Goal: Information Seeking & Learning: Compare options

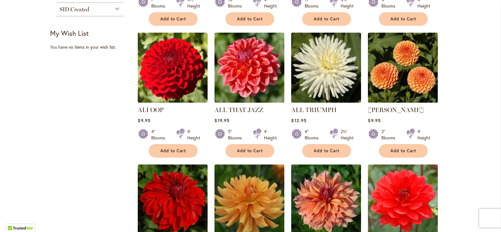
scroll to position [263, 0]
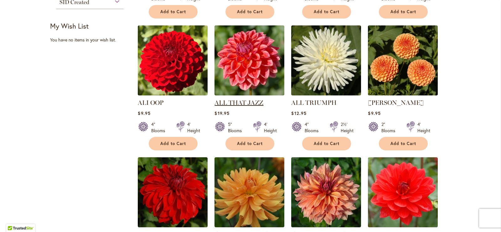
click at [236, 100] on link "ALL THAT JAZZ" at bounding box center [239, 103] width 49 height 8
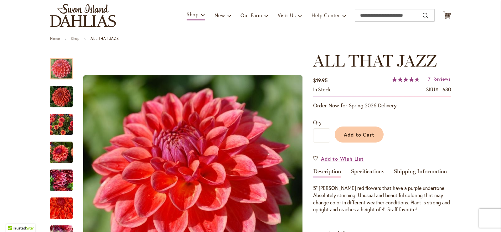
scroll to position [31, 0]
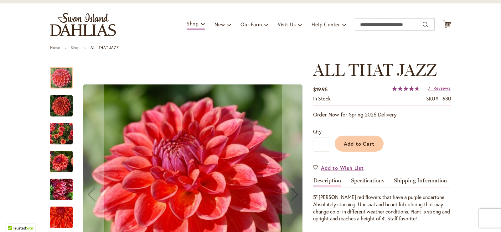
click at [63, 107] on img "ALL THAT JAZZ" at bounding box center [61, 105] width 23 height 23
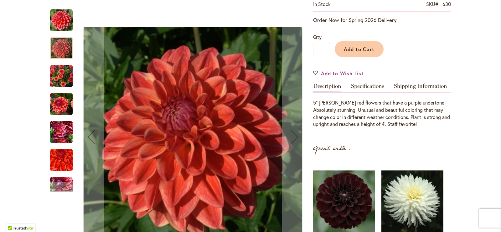
scroll to position [63, 0]
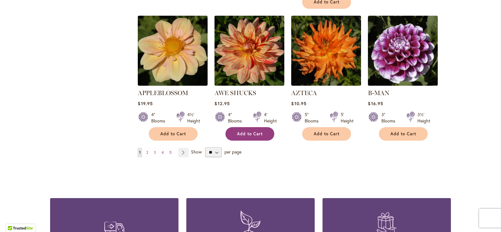
scroll to position [545, 0]
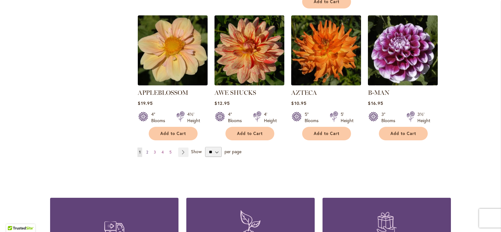
click at [146, 149] on span "2" at bounding box center [147, 151] width 2 height 5
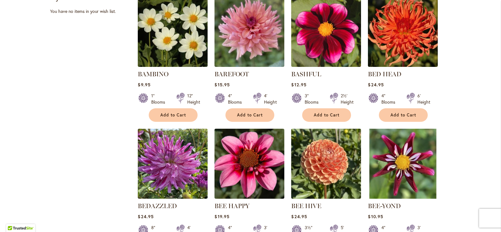
scroll to position [357, 0]
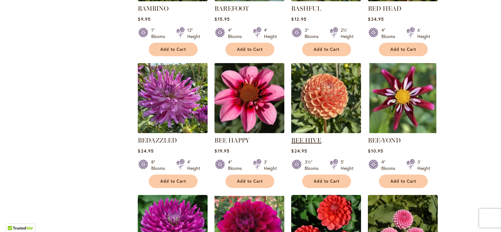
click at [306, 139] on link "BEE HIVE" at bounding box center [306, 140] width 30 height 8
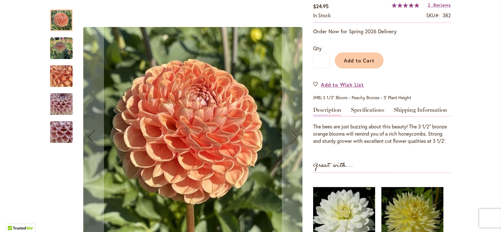
scroll to position [125, 0]
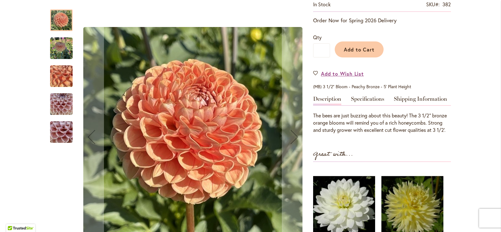
click at [61, 48] on img "BEE HIVE" at bounding box center [61, 48] width 23 height 23
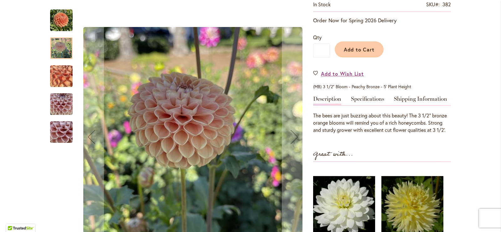
click at [60, 76] on img "BEE HIVE" at bounding box center [61, 76] width 45 height 34
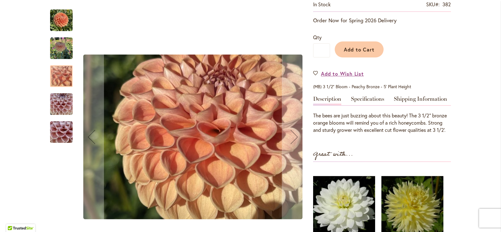
click at [60, 106] on img "BEE HIVE" at bounding box center [61, 104] width 23 height 30
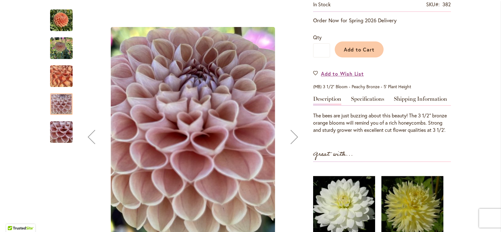
click at [58, 131] on img "BEE HIVE" at bounding box center [61, 132] width 45 height 34
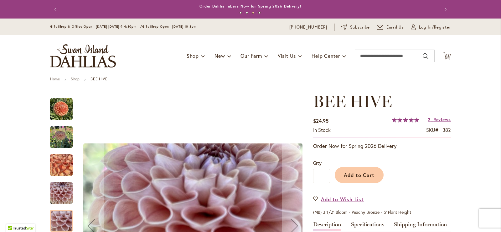
scroll to position [31, 0]
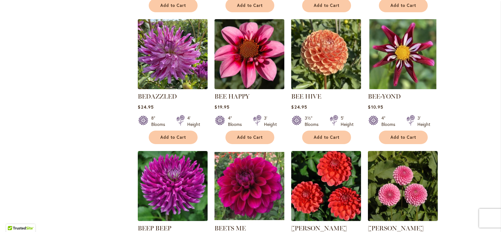
scroll to position [495, 0]
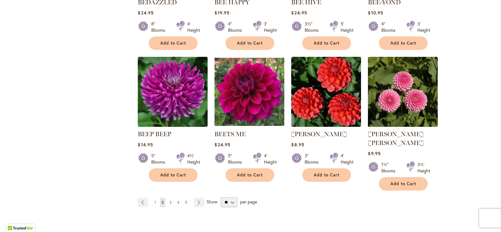
click at [170, 200] on span "3" at bounding box center [171, 202] width 2 height 5
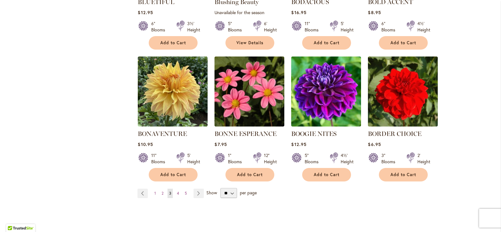
scroll to position [513, 0]
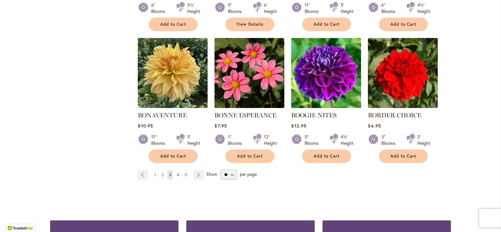
click at [177, 173] on span "4" at bounding box center [178, 174] width 2 height 5
click at [169, 172] on span "3" at bounding box center [170, 174] width 2 height 5
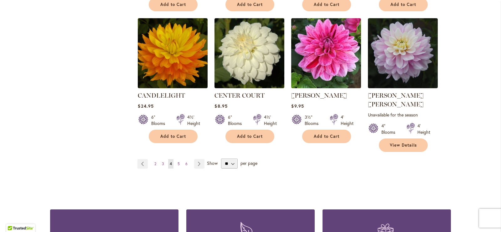
scroll to position [545, 0]
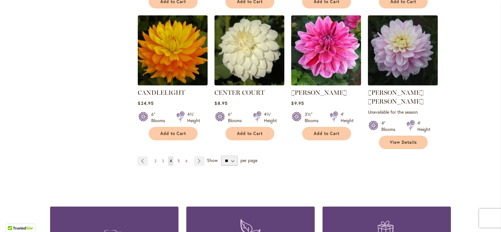
click at [178, 158] on span "5" at bounding box center [179, 160] width 2 height 5
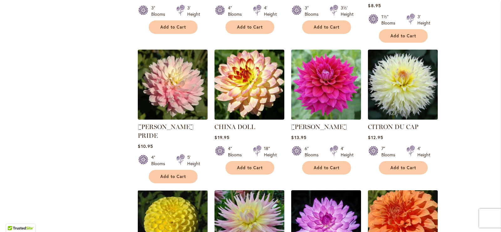
scroll to position [388, 0]
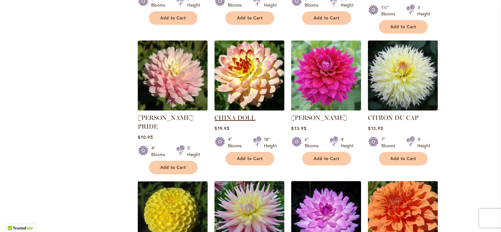
click at [238, 114] on link "CHINA DOLL" at bounding box center [235, 118] width 41 height 8
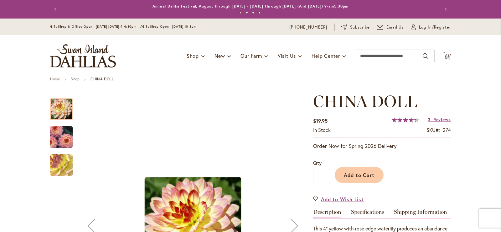
click at [60, 134] on img "CHINA DOLL" at bounding box center [61, 137] width 45 height 32
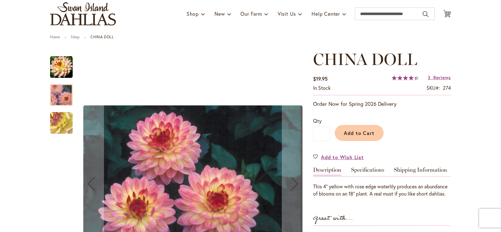
scroll to position [63, 0]
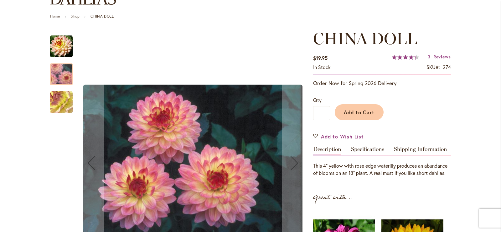
click at [57, 102] on img "CHINA DOLL" at bounding box center [61, 102] width 45 height 34
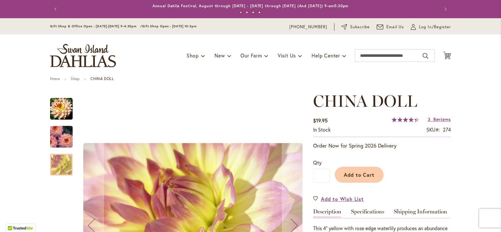
scroll to position [0, 0]
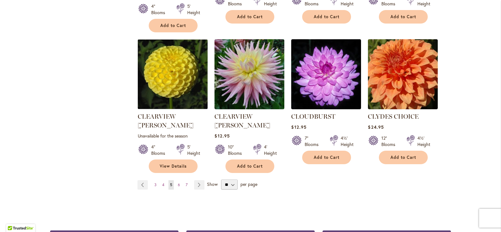
scroll to position [545, 0]
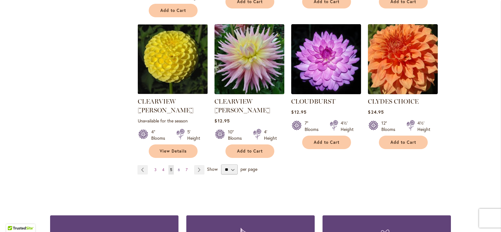
click at [178, 167] on span "6" at bounding box center [179, 169] width 2 height 5
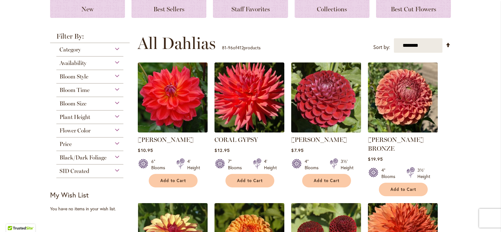
scroll to position [106, 0]
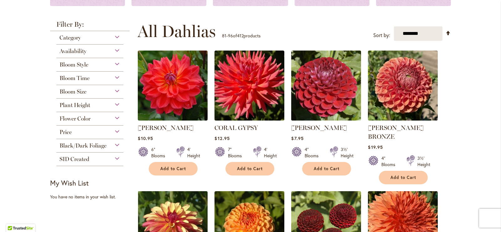
click at [325, 106] on img at bounding box center [326, 85] width 73 height 73
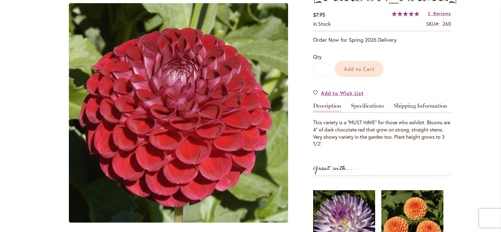
scroll to position [112, 0]
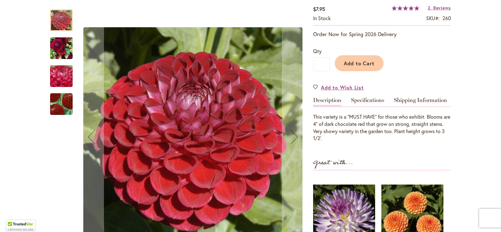
click at [64, 50] on img "CORNEL" at bounding box center [61, 48] width 23 height 30
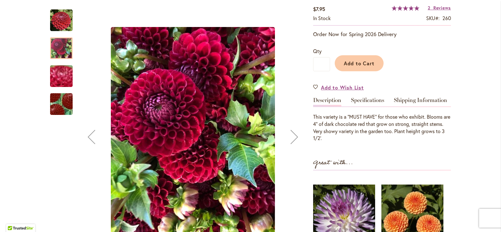
click at [68, 103] on img "CORNEL" at bounding box center [61, 103] width 44 height 43
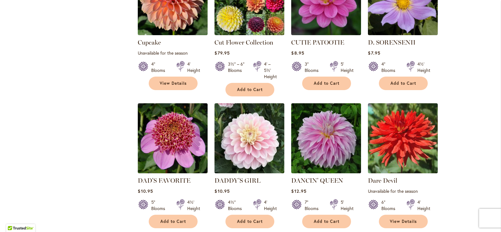
scroll to position [513, 0]
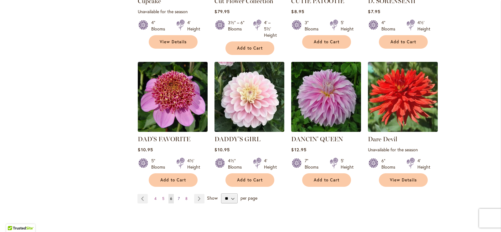
click at [178, 196] on span "7" at bounding box center [179, 198] width 2 height 5
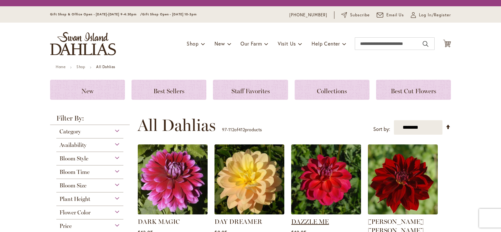
click at [313, 217] on link "DAZZLE ME" at bounding box center [310, 221] width 38 height 8
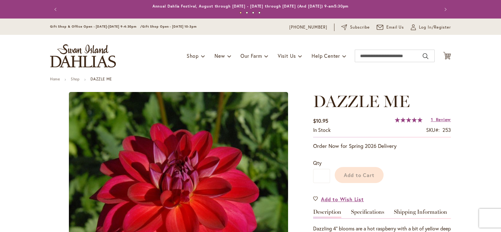
scroll to position [137, 0]
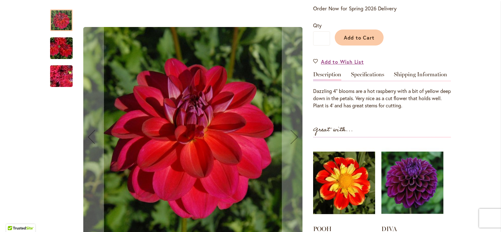
click at [53, 46] on img "DAZZLE ME" at bounding box center [61, 48] width 45 height 30
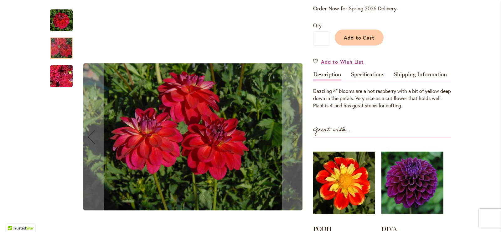
click at [61, 75] on img "DAZZLE ME" at bounding box center [61, 76] width 45 height 34
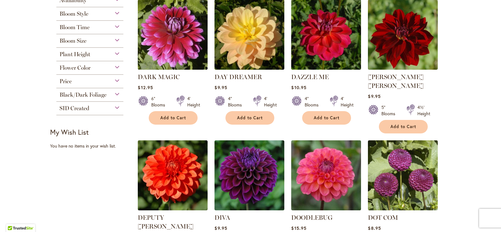
scroll to position [263, 0]
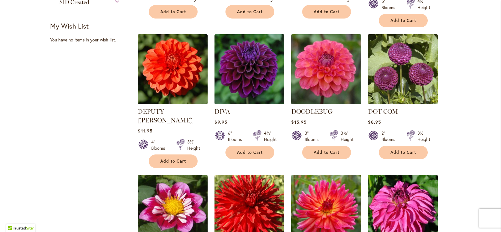
click at [317, 74] on img at bounding box center [326, 69] width 73 height 73
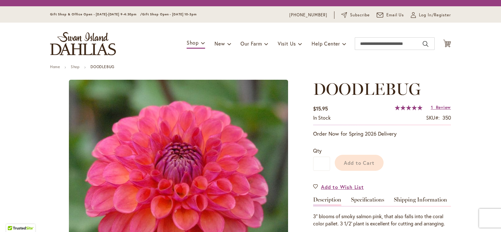
scroll to position [112, 0]
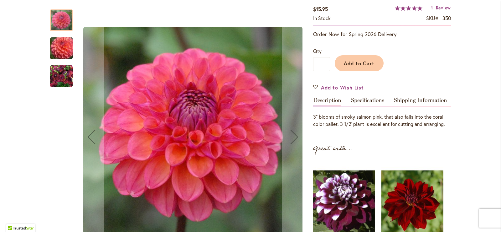
click at [64, 43] on img "DOODLEBUG" at bounding box center [61, 48] width 45 height 39
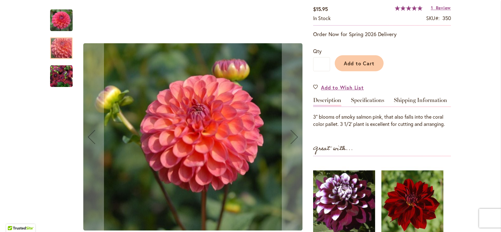
click at [59, 77] on img "DOODLEBUG" at bounding box center [61, 76] width 23 height 23
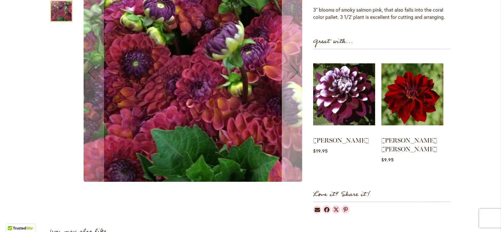
scroll to position [219, 0]
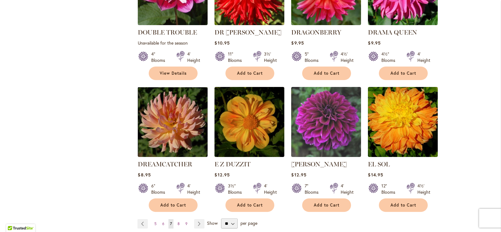
scroll to position [513, 0]
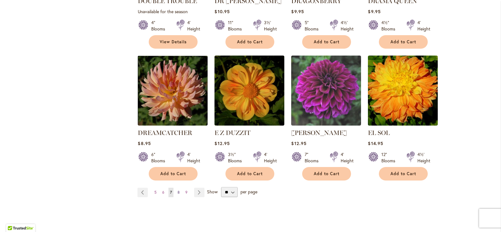
click at [178, 190] on span "8" at bounding box center [179, 192] width 2 height 5
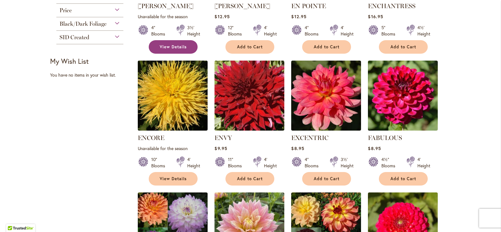
scroll to position [231, 0]
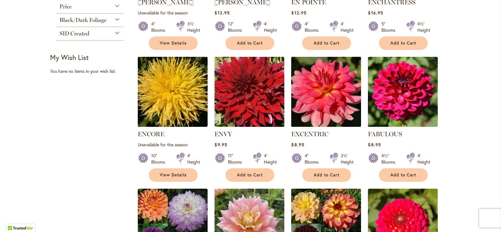
click at [325, 107] on img at bounding box center [326, 91] width 73 height 73
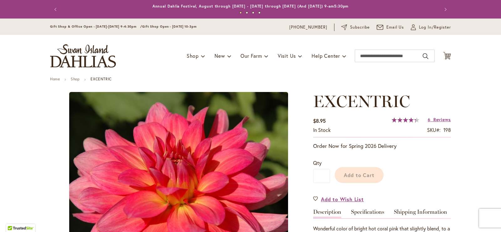
scroll to position [143, 0]
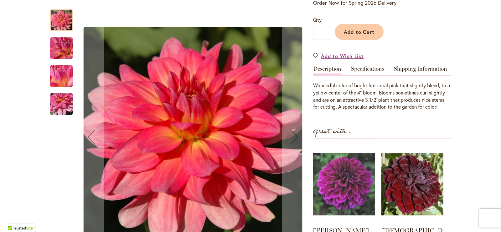
click at [55, 98] on img "EXCENTRIC" at bounding box center [61, 104] width 45 height 34
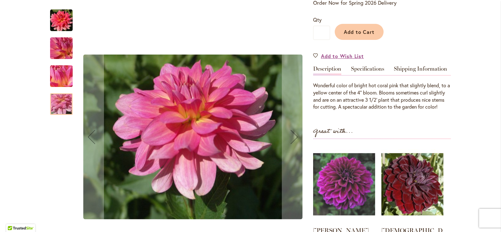
click at [57, 77] on img "EXCENTRIC" at bounding box center [61, 76] width 45 height 34
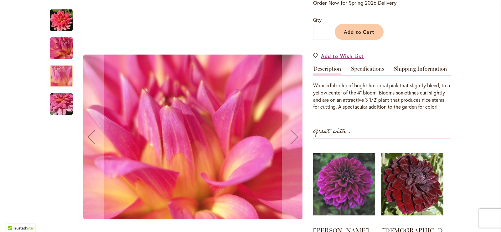
click at [57, 44] on img "EXCENTRIC" at bounding box center [61, 48] width 45 height 34
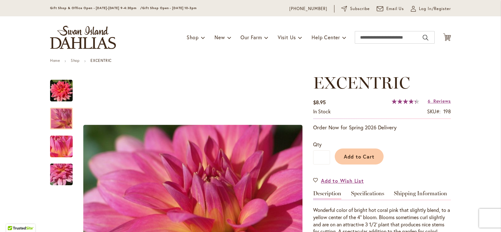
scroll to position [18, 0]
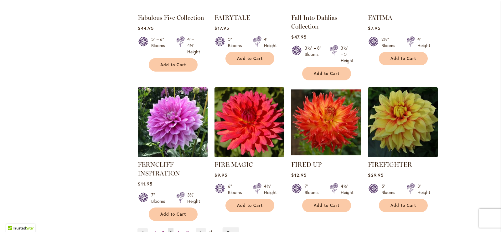
scroll to position [513, 0]
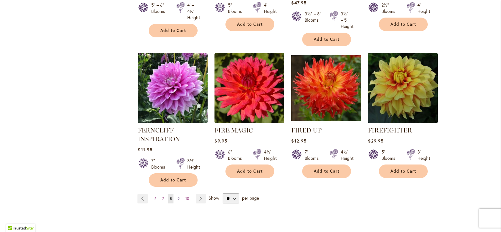
click at [178, 196] on span "9" at bounding box center [179, 198] width 2 height 5
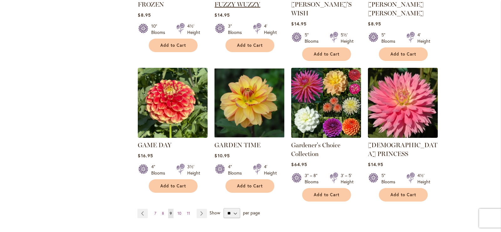
scroll to position [513, 0]
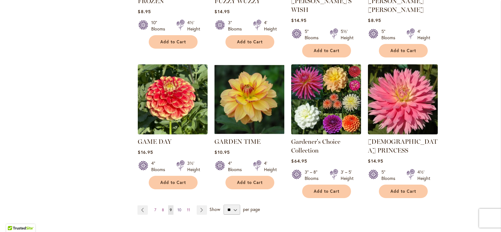
click at [178, 207] on span "10" at bounding box center [180, 209] width 4 height 5
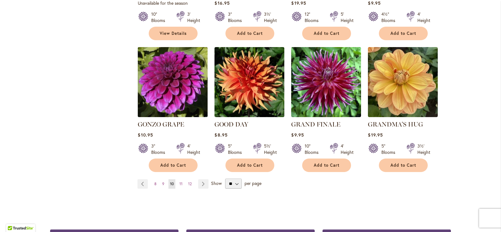
scroll to position [513, 0]
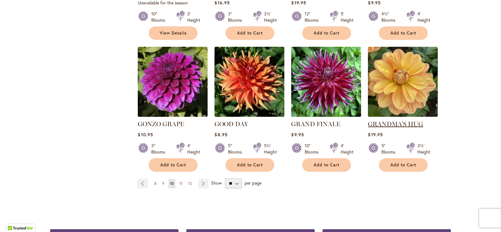
click at [391, 120] on link "GRANDMA'S HUG" at bounding box center [395, 124] width 55 height 8
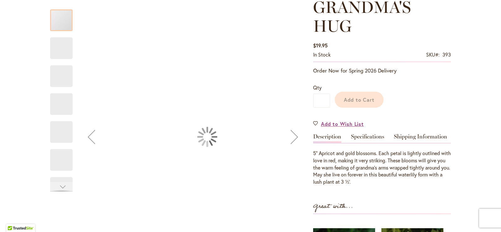
scroll to position [112, 0]
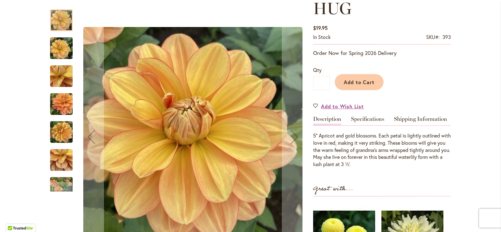
click at [64, 114] on img "GRANDMA'S HUG" at bounding box center [61, 104] width 45 height 34
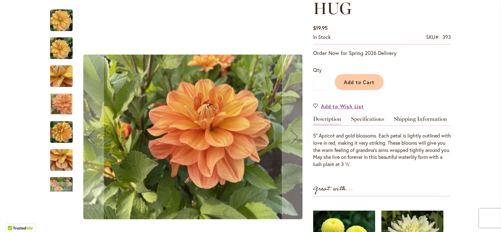
click at [65, 181] on img "GRANDMA'S HUG" at bounding box center [61, 188] width 23 height 30
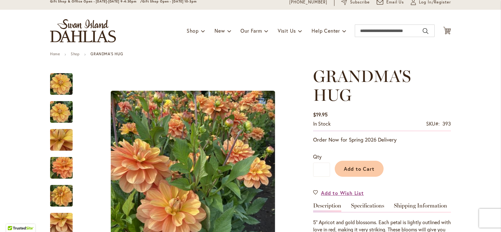
scroll to position [18, 0]
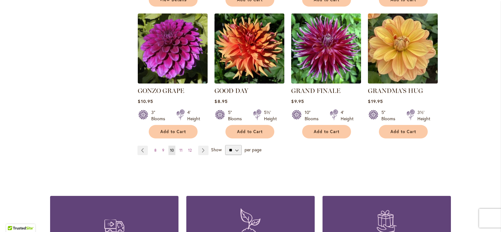
scroll to position [576, 0]
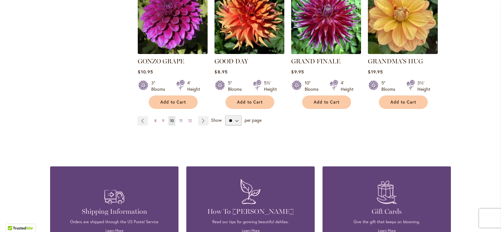
click at [180, 118] on span "11" at bounding box center [181, 120] width 3 height 5
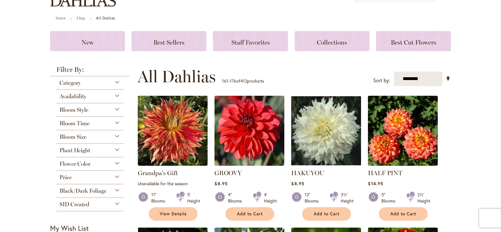
scroll to position [125, 0]
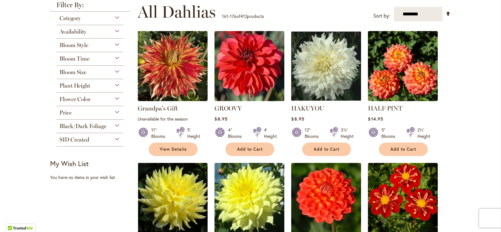
click at [251, 85] on img at bounding box center [249, 65] width 73 height 73
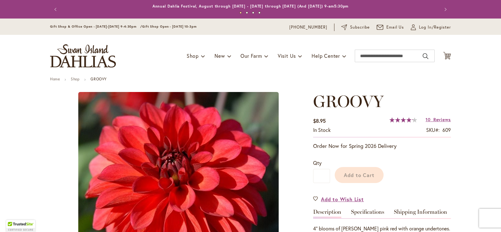
scroll to position [143, 0]
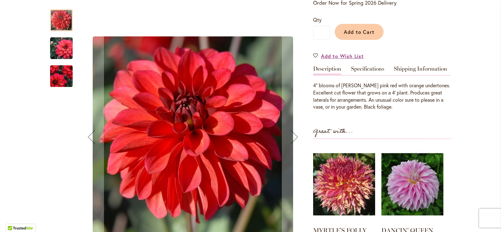
click at [64, 50] on img "GROOVY" at bounding box center [61, 48] width 45 height 30
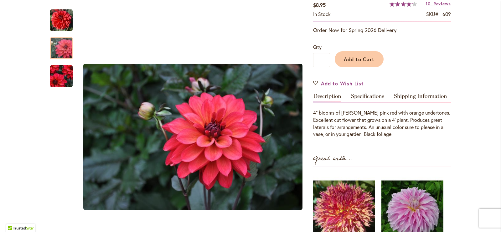
scroll to position [18, 0]
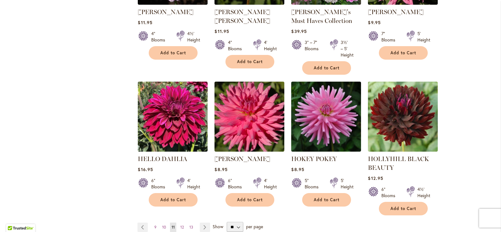
scroll to position [513, 0]
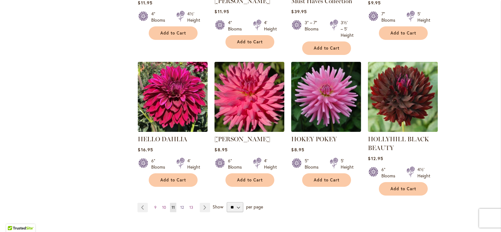
click at [181, 205] on span "12" at bounding box center [182, 207] width 3 height 5
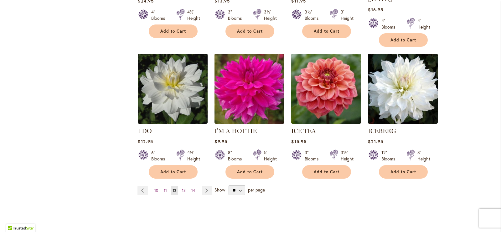
scroll to position [513, 0]
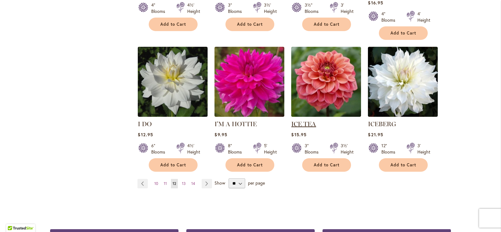
click at [302, 120] on link "ICE TEA" at bounding box center [303, 124] width 25 height 8
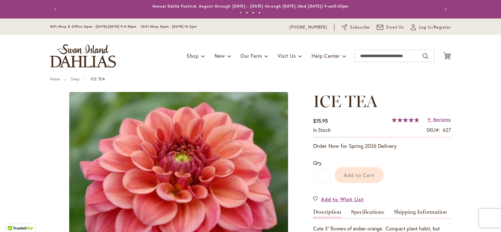
scroll to position [143, 0]
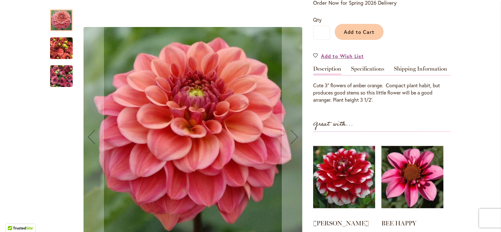
click at [57, 77] on img "ICE TEA" at bounding box center [61, 76] width 23 height 30
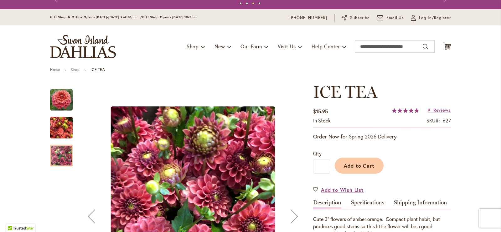
scroll to position [0, 0]
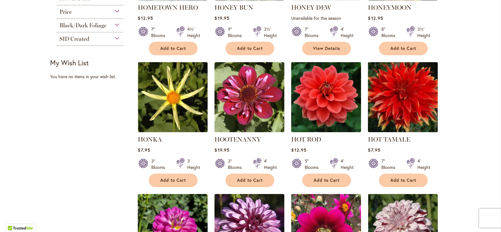
scroll to position [482, 0]
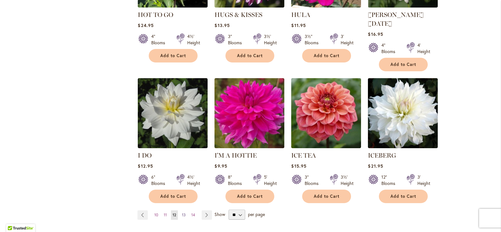
click at [183, 212] on span "13" at bounding box center [184, 214] width 4 height 5
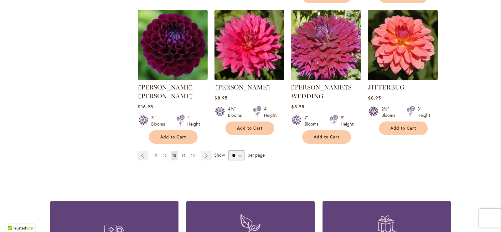
scroll to position [576, 0]
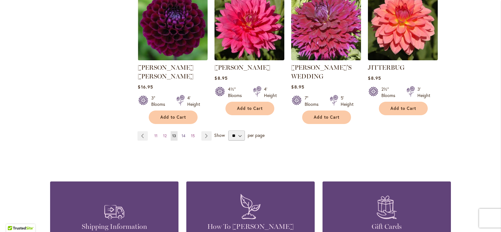
click at [182, 133] on span "14" at bounding box center [184, 135] width 4 height 5
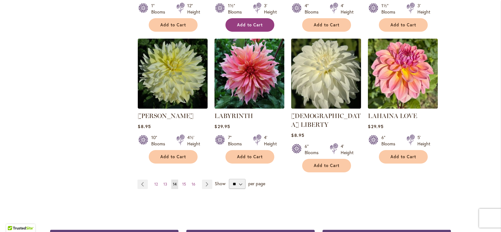
scroll to position [513, 0]
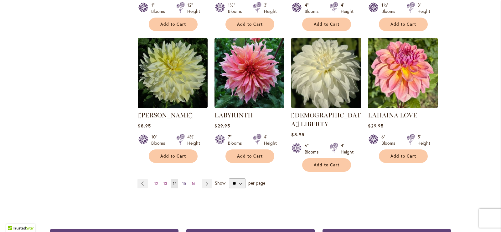
click at [183, 181] on span "15" at bounding box center [184, 183] width 4 height 5
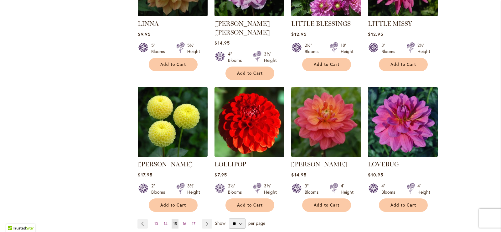
scroll to position [513, 0]
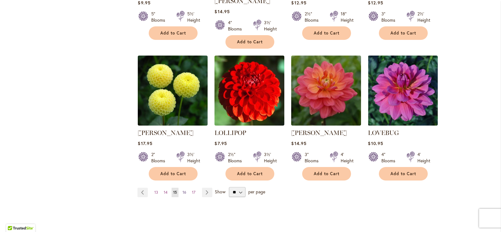
click at [183, 190] on span "16" at bounding box center [185, 192] width 4 height 5
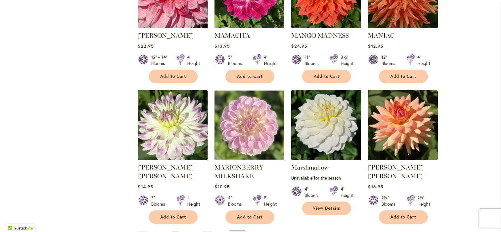
scroll to position [482, 0]
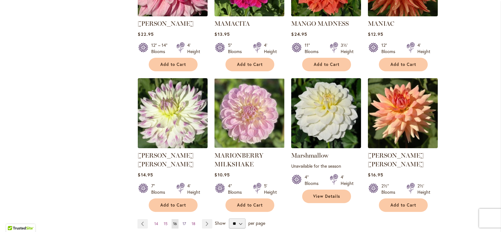
click at [183, 221] on span "17" at bounding box center [184, 223] width 3 height 5
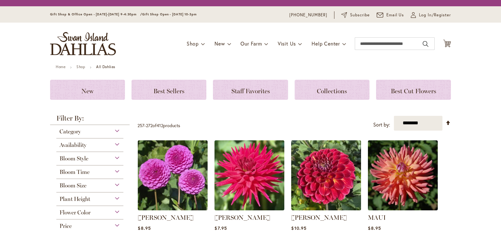
scroll to position [125, 0]
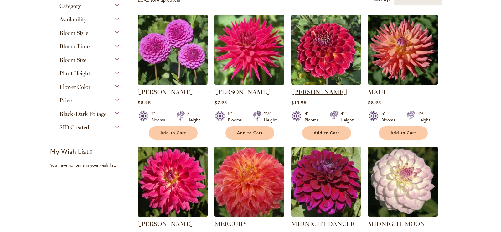
click at [308, 94] on link "[PERSON_NAME]" at bounding box center [319, 92] width 56 height 8
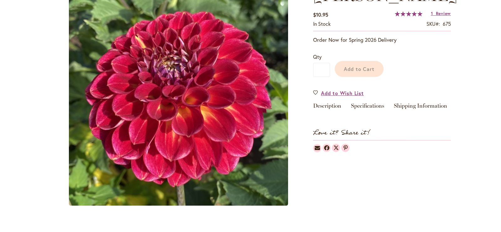
scroll to position [94, 0]
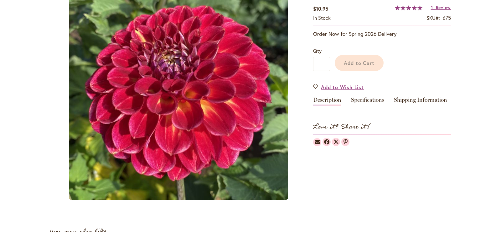
click at [329, 99] on link "Description" at bounding box center [327, 101] width 28 height 9
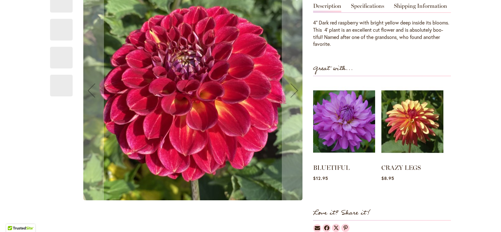
scroll to position [123, 0]
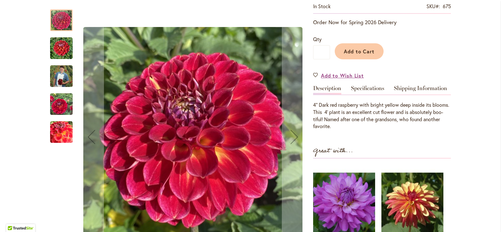
click at [56, 42] on img "Matty Boo" at bounding box center [61, 48] width 23 height 23
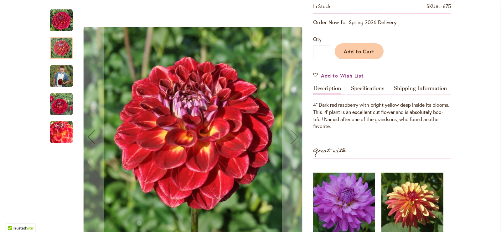
click at [57, 72] on img "Matty Boo" at bounding box center [61, 76] width 23 height 28
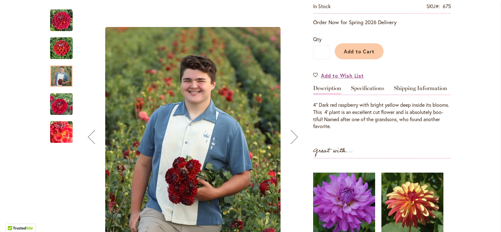
click at [62, 107] on img "Matty Boo" at bounding box center [61, 104] width 23 height 30
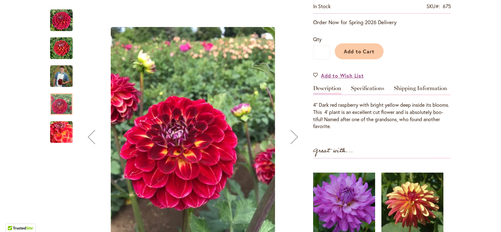
click at [57, 129] on img "Matty Boo" at bounding box center [61, 132] width 23 height 23
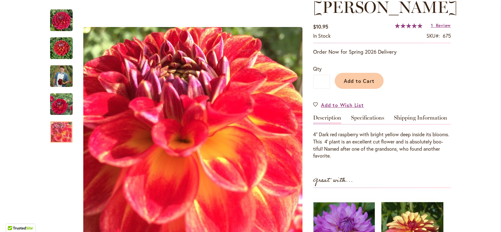
scroll to position [0, 0]
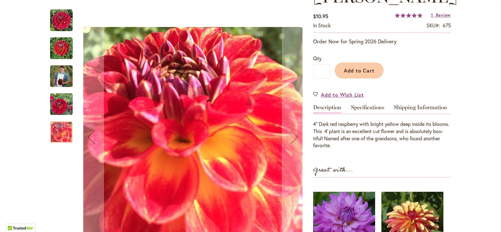
scroll to position [125, 0]
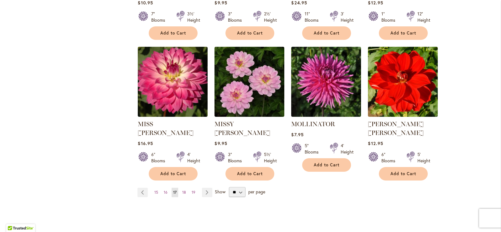
scroll to position [513, 0]
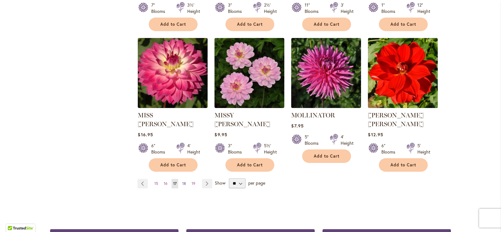
click at [182, 181] on span "18" at bounding box center [184, 183] width 4 height 5
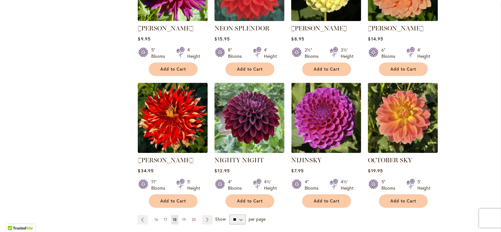
scroll to position [513, 0]
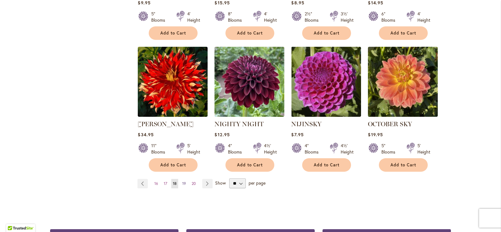
click at [182, 181] on span "19" at bounding box center [184, 183] width 4 height 5
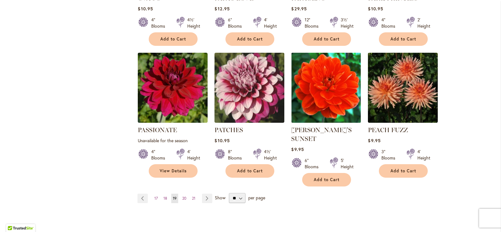
scroll to position [513, 0]
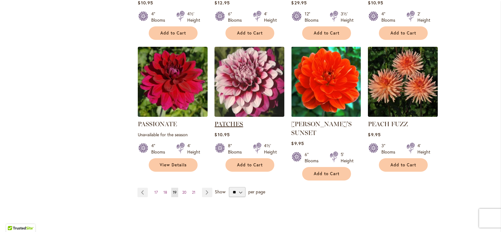
click at [232, 120] on link "PATCHES" at bounding box center [229, 124] width 29 height 8
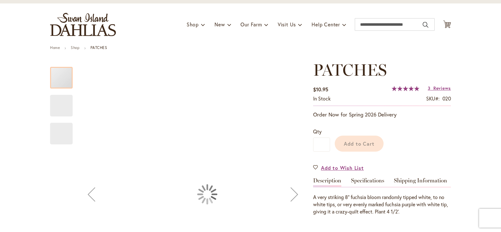
scroll to position [106, 0]
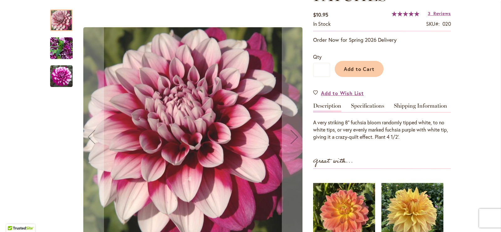
click at [61, 23] on div at bounding box center [61, 20] width 23 height 22
click at [62, 44] on img "Patches" at bounding box center [61, 48] width 23 height 30
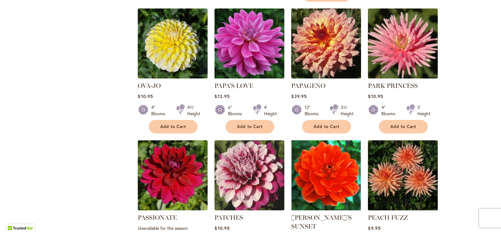
scroll to position [545, 0]
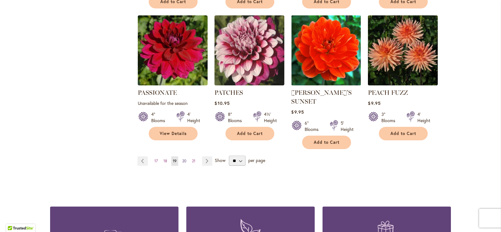
click at [182, 158] on span "20" at bounding box center [184, 160] width 4 height 5
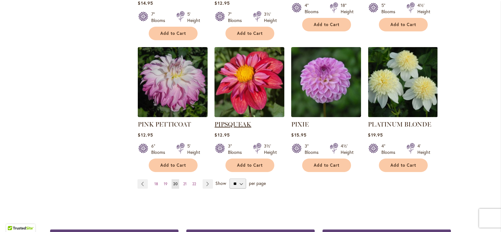
scroll to position [545, 0]
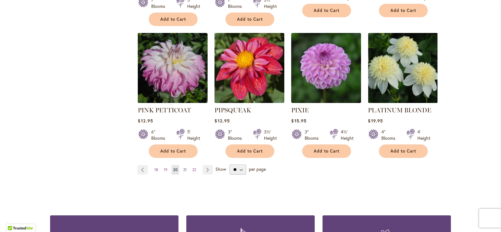
click at [183, 167] on span "21" at bounding box center [184, 169] width 3 height 5
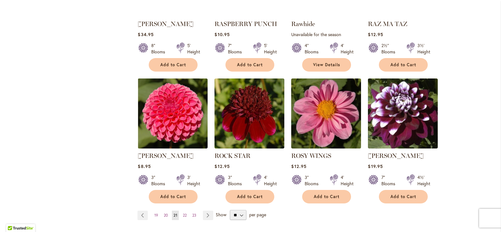
scroll to position [513, 0]
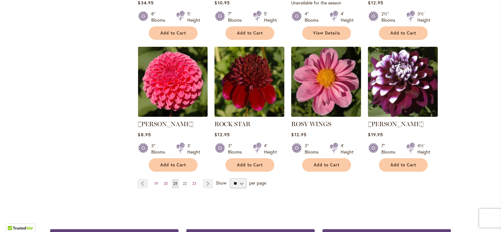
click at [183, 181] on span "22" at bounding box center [185, 183] width 4 height 5
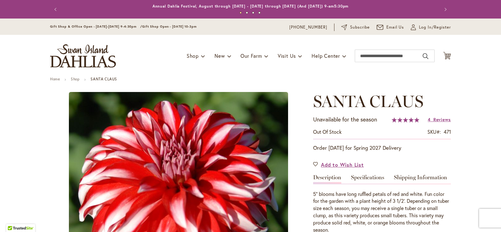
scroll to position [75, 0]
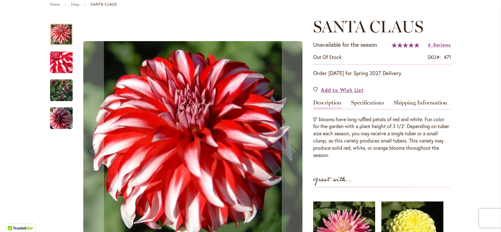
click at [58, 93] on img "SANTA CLAUS" at bounding box center [61, 90] width 23 height 30
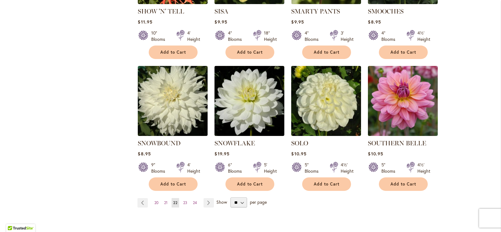
scroll to position [513, 0]
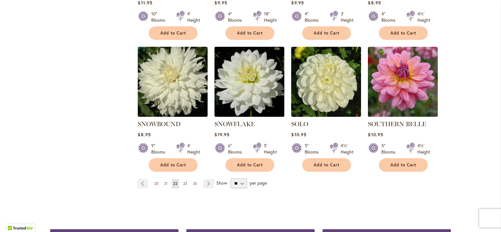
click at [186, 179] on link "Page 23" at bounding box center [185, 183] width 7 height 9
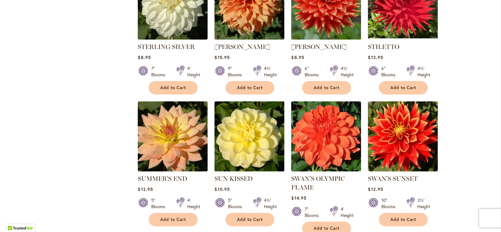
scroll to position [325, 0]
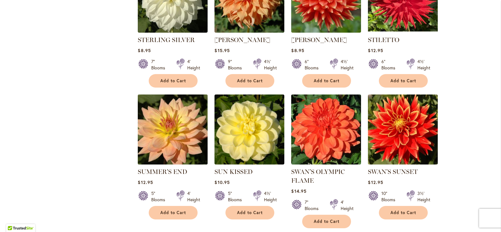
click at [173, 134] on img at bounding box center [172, 129] width 73 height 73
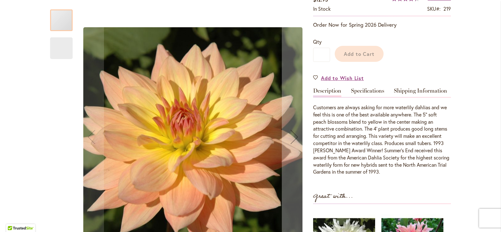
scroll to position [143, 0]
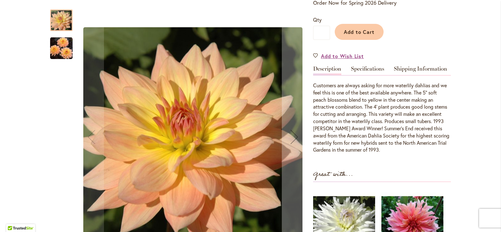
click at [51, 48] on img "SUMMER'S END" at bounding box center [61, 48] width 23 height 23
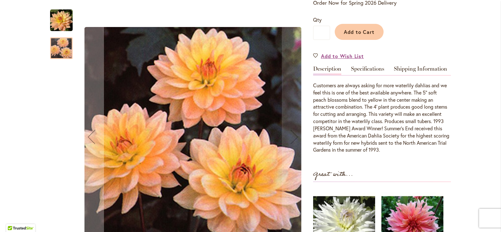
click at [62, 12] on img "SUMMER'S END" at bounding box center [61, 20] width 23 height 23
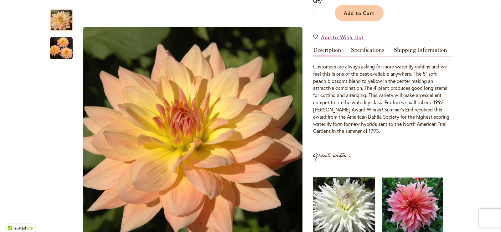
scroll to position [174, 0]
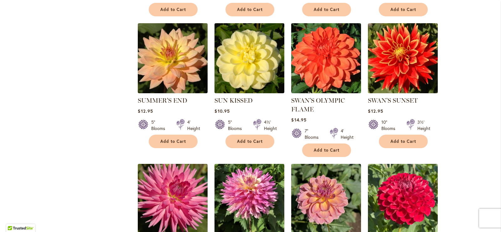
scroll to position [488, 0]
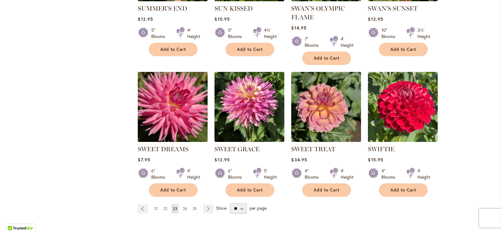
click at [184, 206] on span "24" at bounding box center [185, 208] width 4 height 5
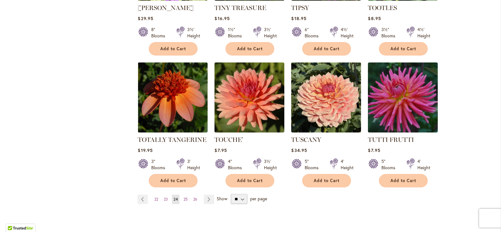
scroll to position [513, 0]
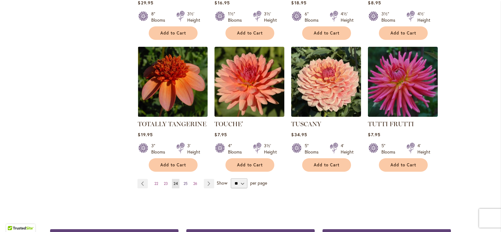
click at [184, 181] on span "25" at bounding box center [186, 183] width 4 height 5
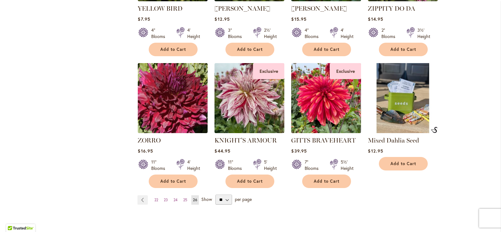
scroll to position [231, 0]
